Goal: Information Seeking & Learning: Understand process/instructions

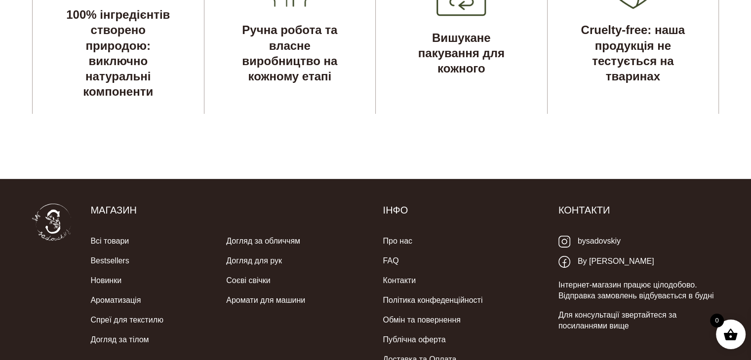
scroll to position [3242, 0]
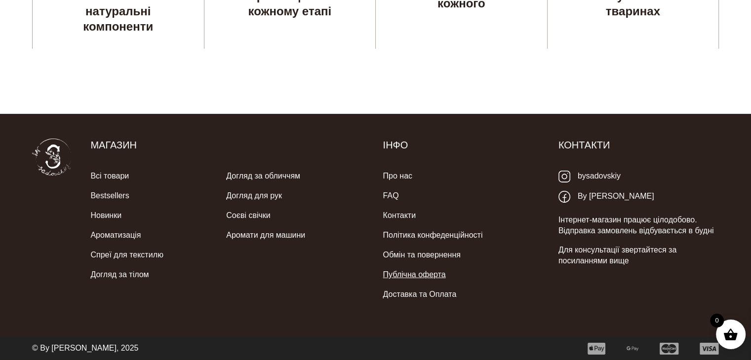
click at [426, 276] on link "Публічна оферта" at bounding box center [414, 275] width 63 height 20
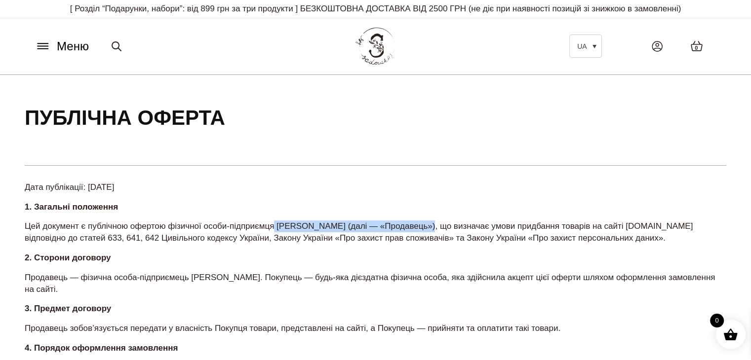
drag, startPoint x: 430, startPoint y: 225, endPoint x: 277, endPoint y: 218, distance: 153.7
copy p "Садовського Максима Олександровича"
